Goal: Transaction & Acquisition: Purchase product/service

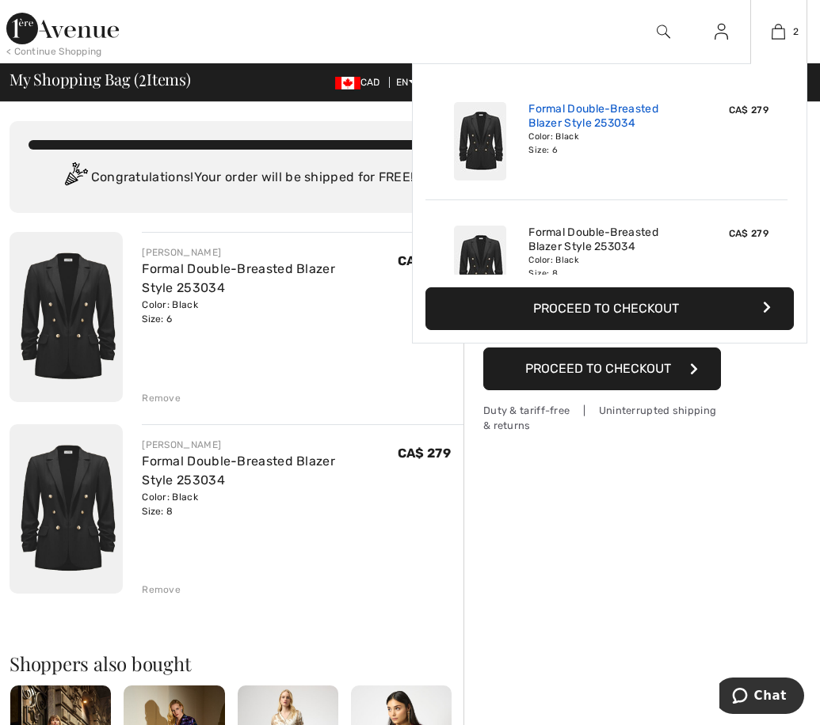
click at [554, 108] on link "Formal Double-Breasted Blazer Style 253034" at bounding box center [606, 116] width 156 height 29
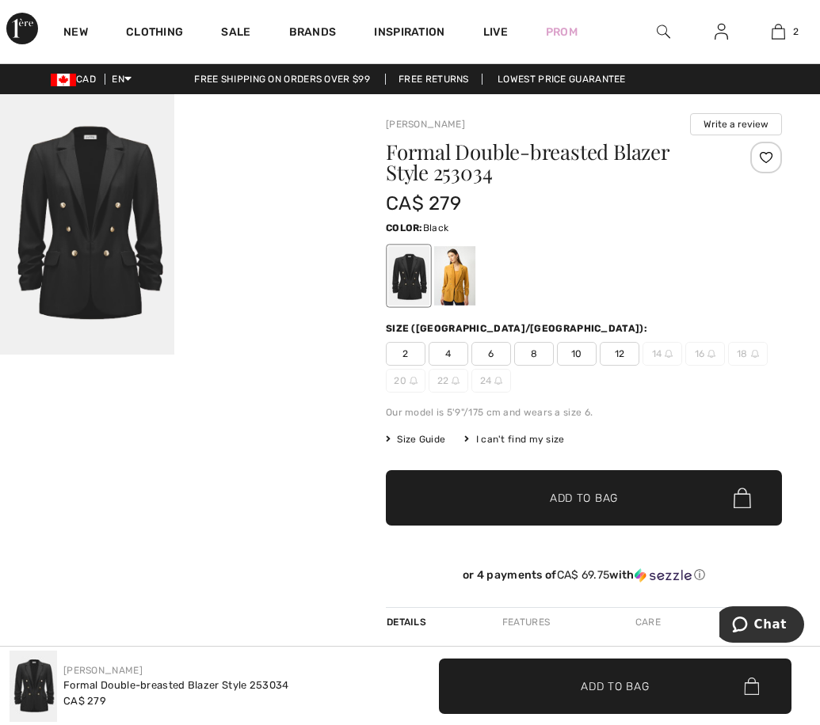
click at [120, 181] on img at bounding box center [87, 224] width 174 height 261
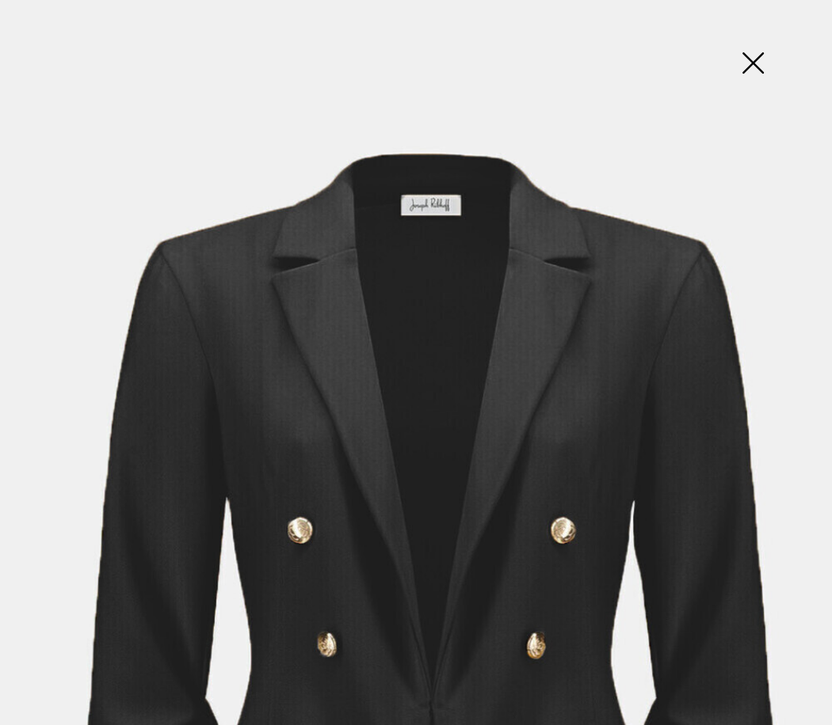
click at [757, 60] on img at bounding box center [752, 65] width 79 height 82
